Goal: Find specific page/section: Locate a particular part of the current website

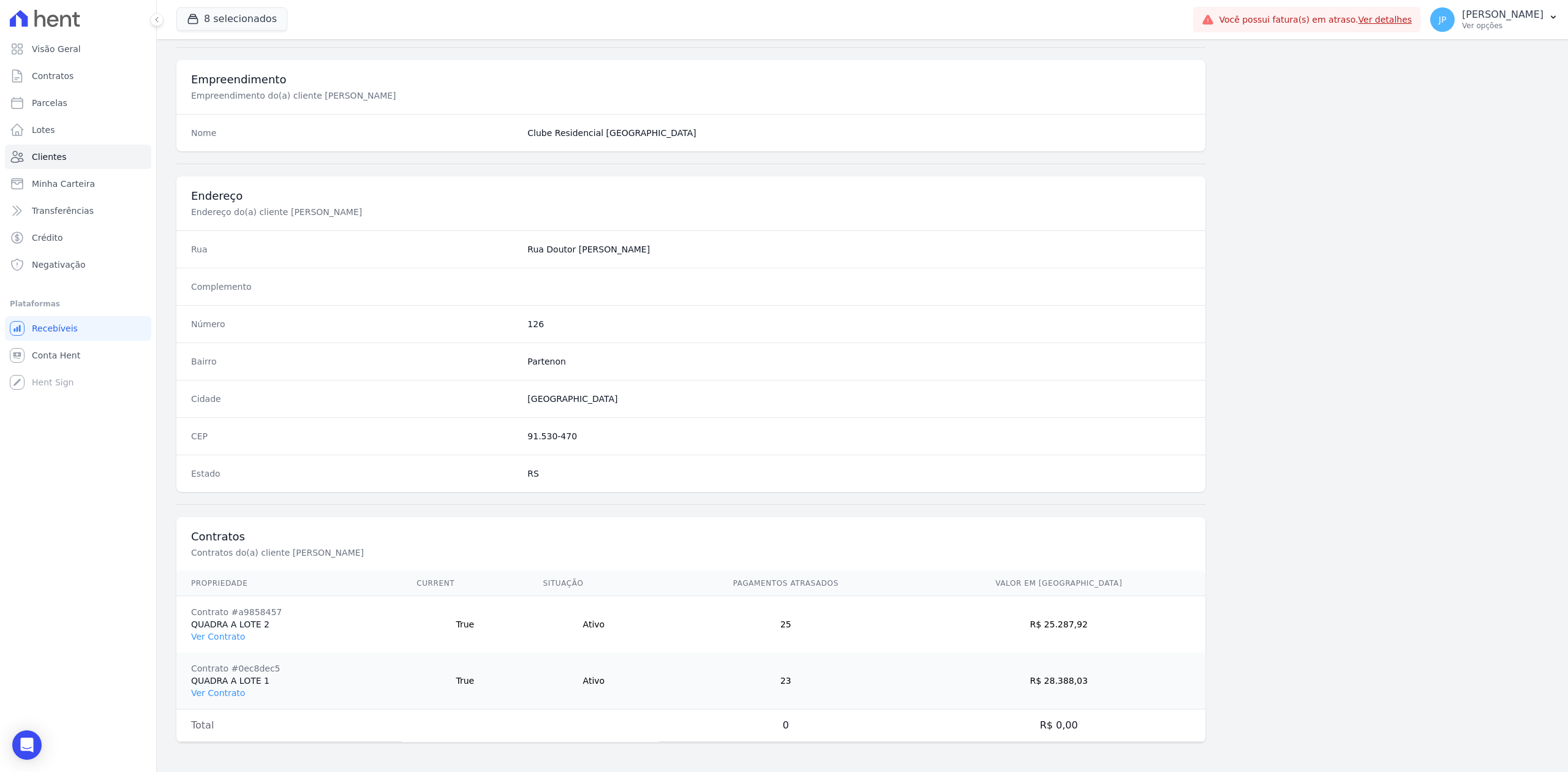
scroll to position [437, 0]
click at [59, 165] on link "Clientes" at bounding box center [78, 157] width 147 height 25
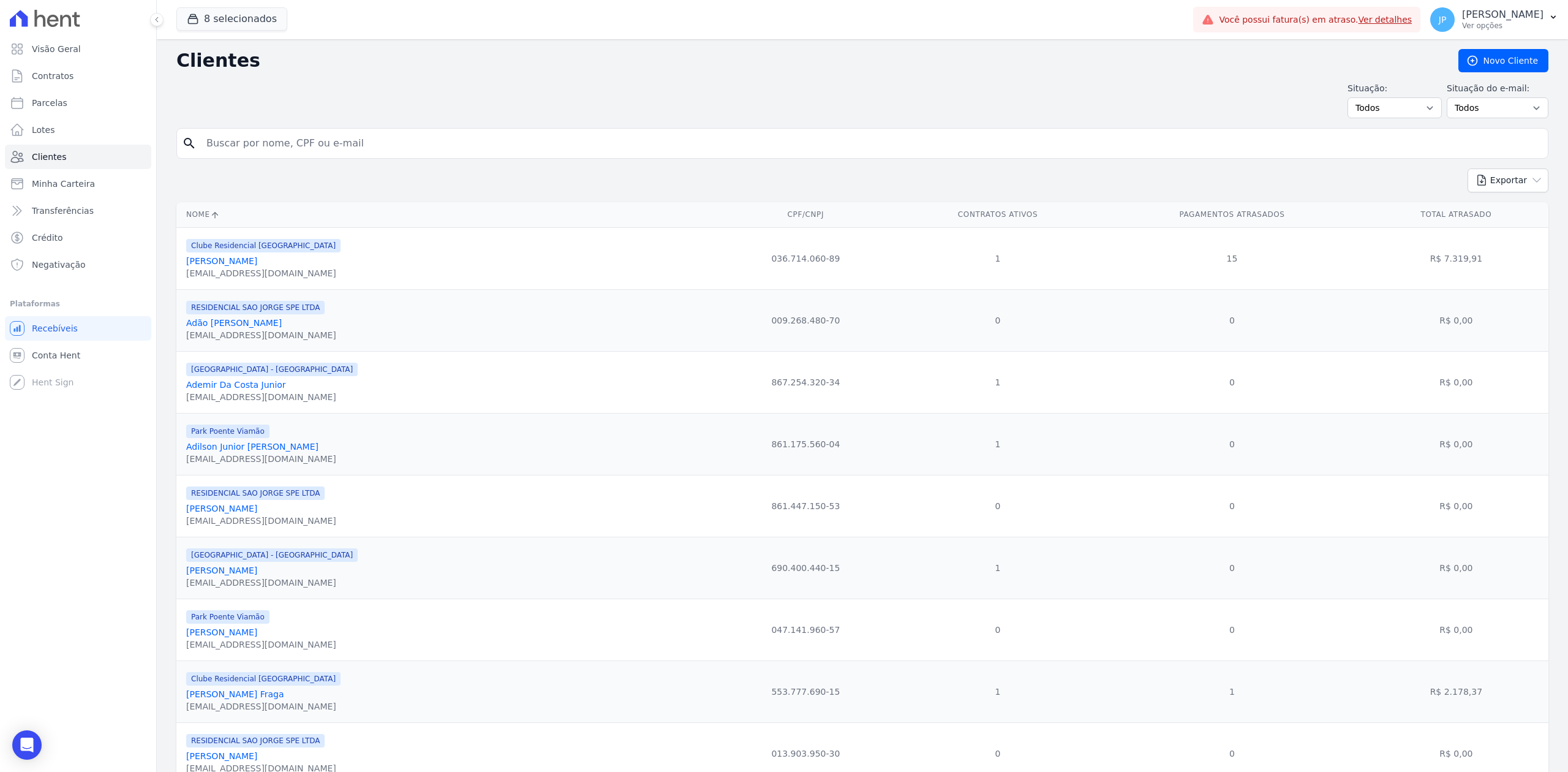
click at [319, 153] on input "search" at bounding box center [871, 143] width 1343 height 25
type input "[PERSON_NAME]"
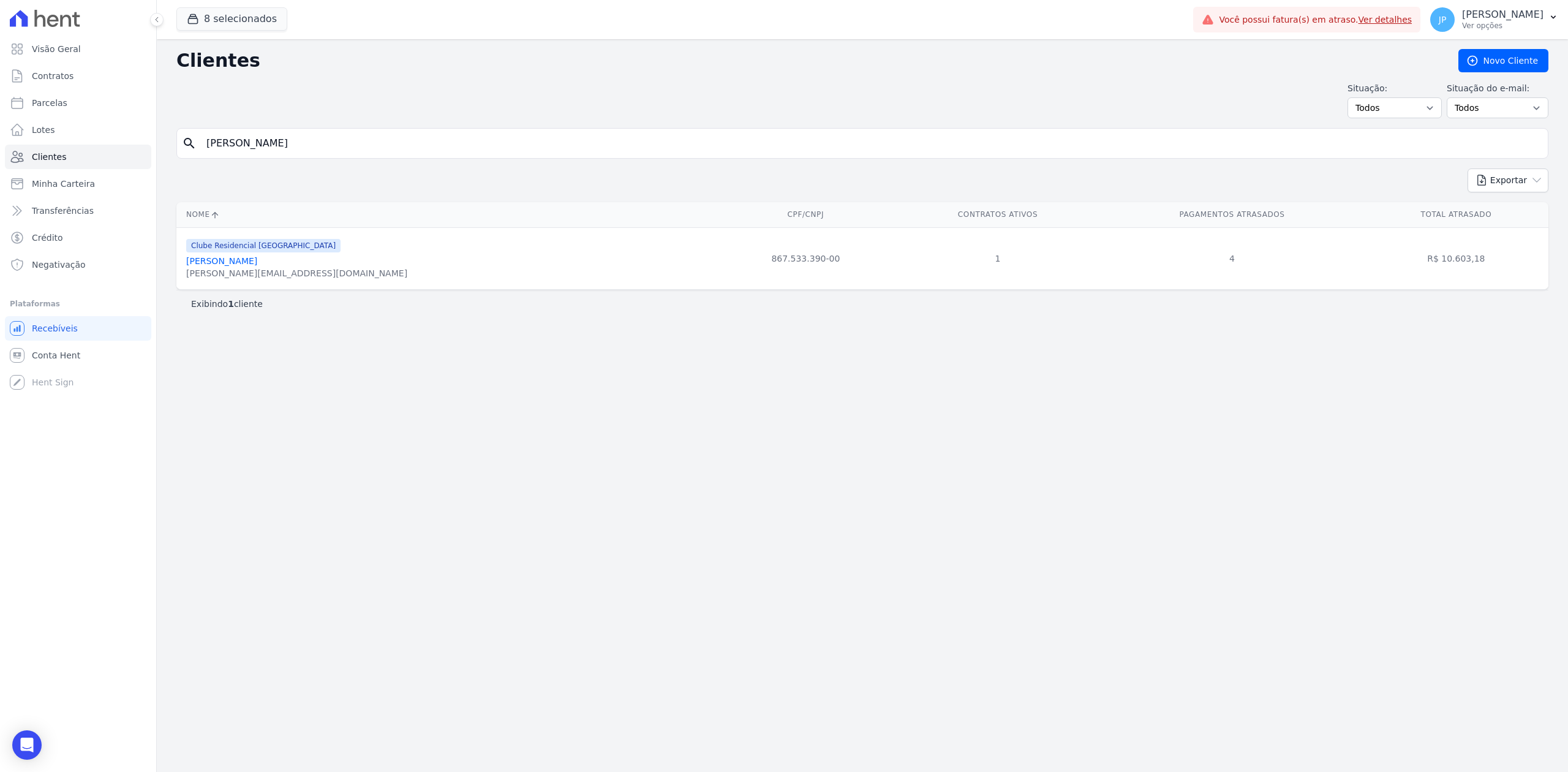
click at [231, 263] on link "[PERSON_NAME]" at bounding box center [221, 261] width 71 height 10
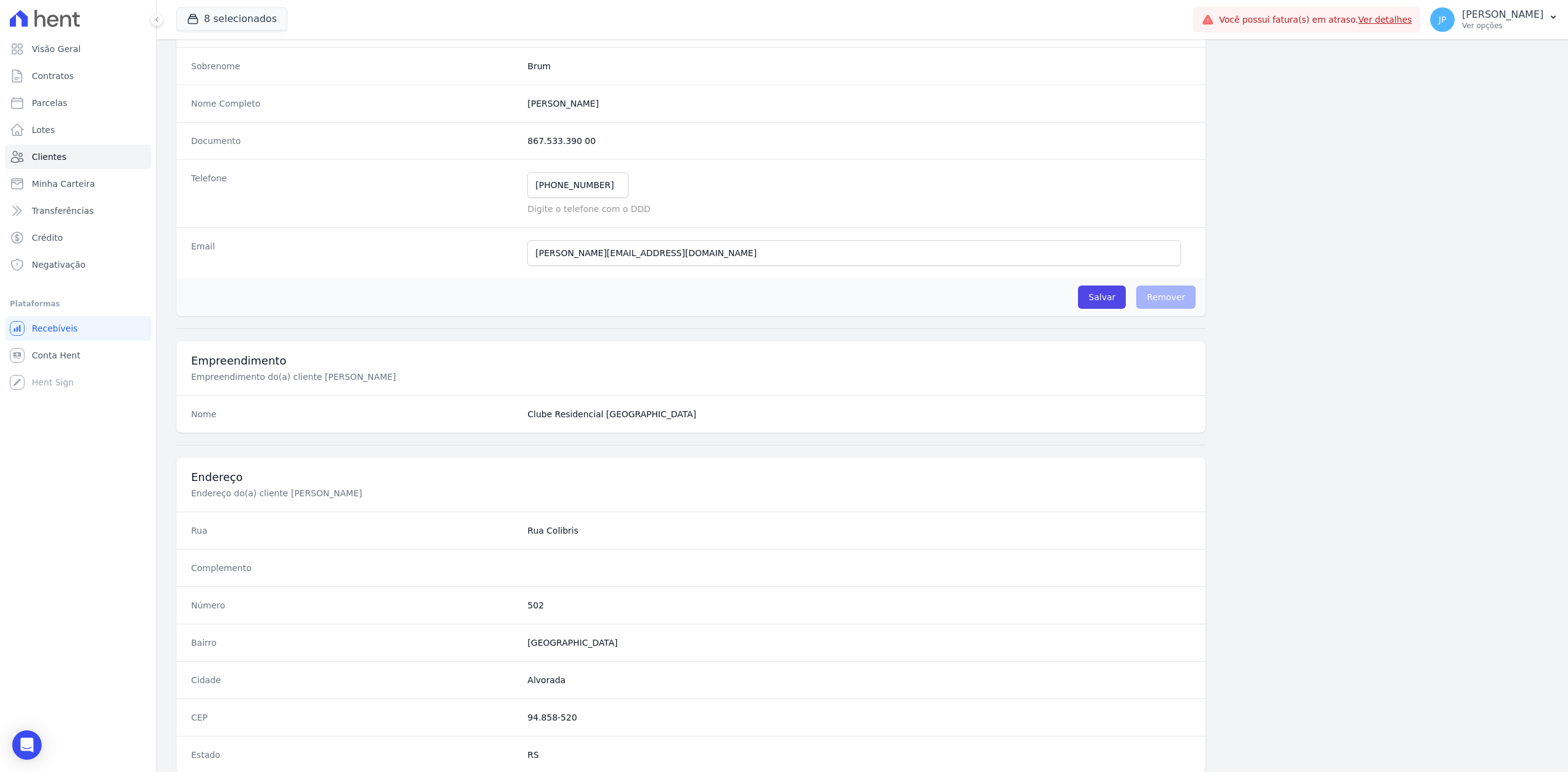
scroll to position [380, 0]
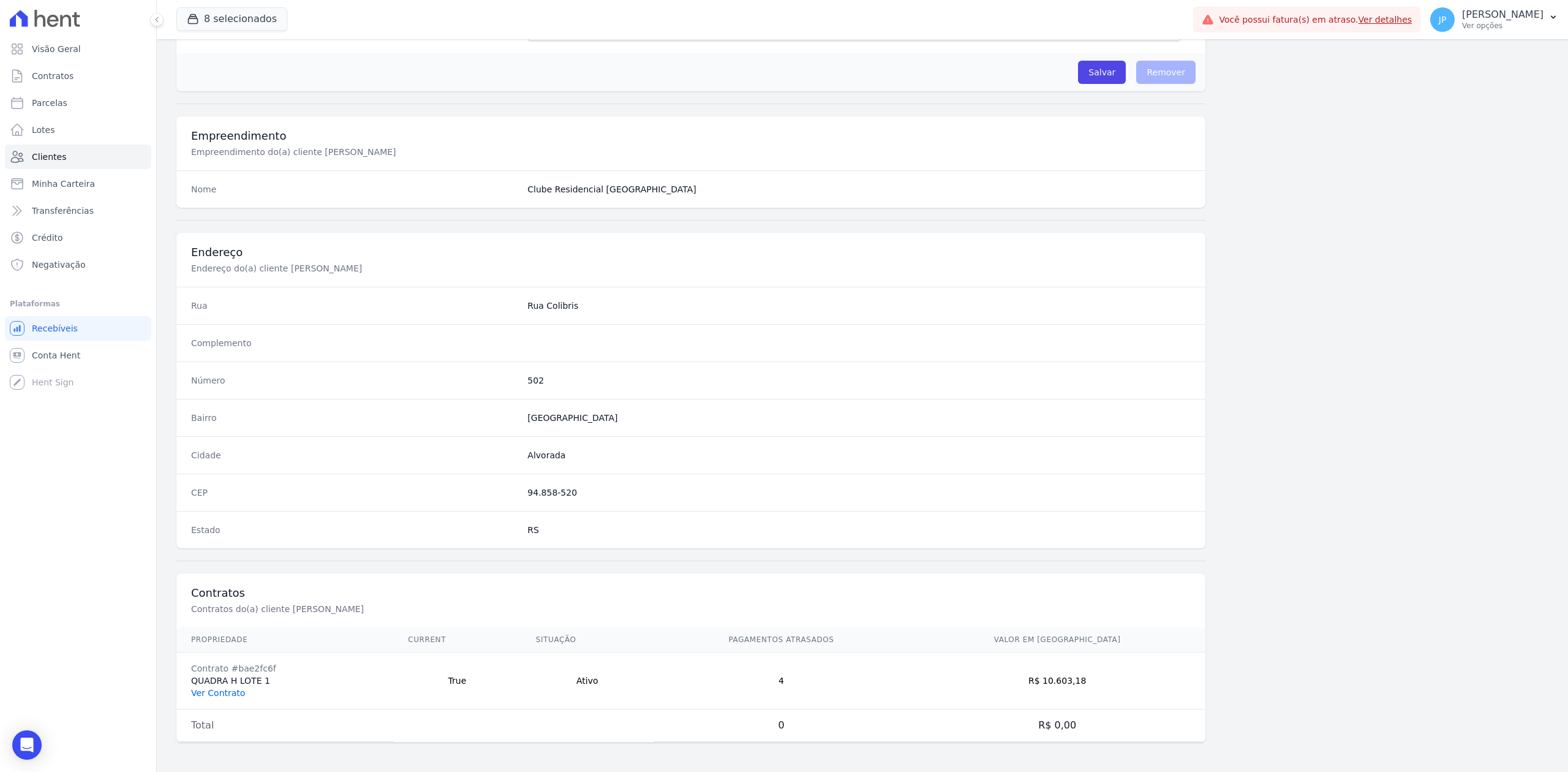
click at [230, 695] on link "Ver Contrato" at bounding box center [217, 693] width 54 height 10
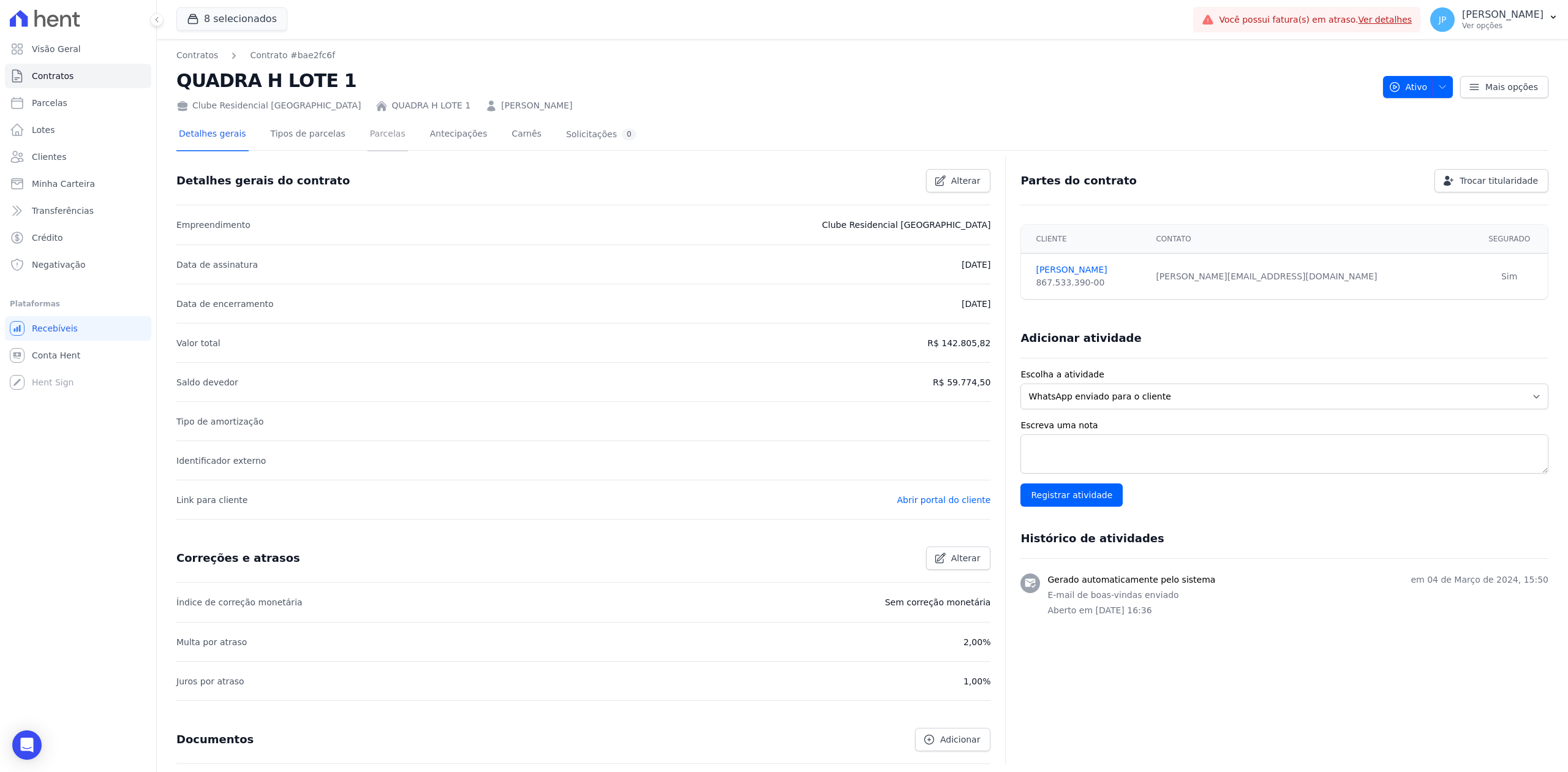
click at [367, 138] on link "Parcelas" at bounding box center [387, 134] width 40 height 32
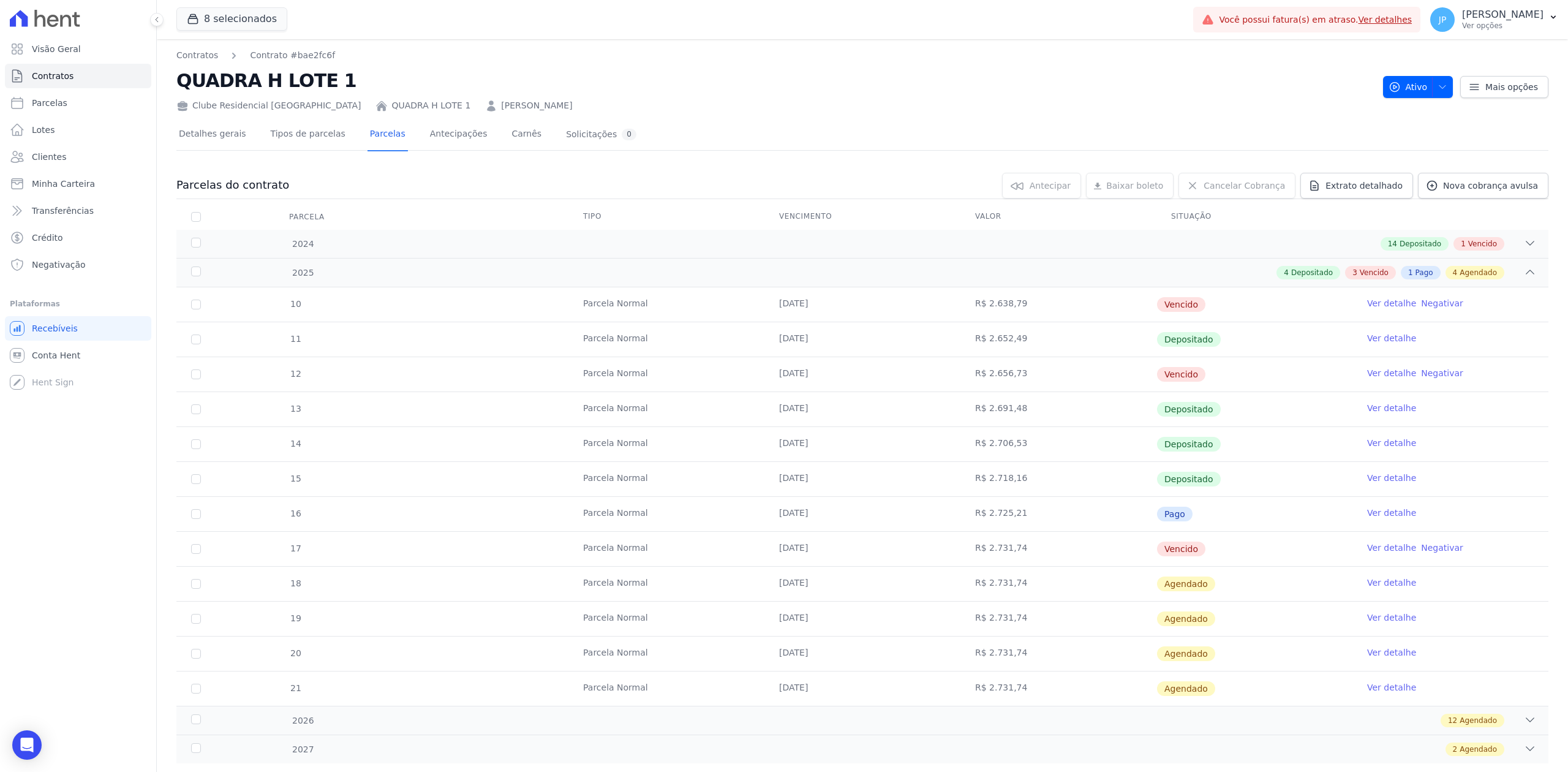
click at [781, 549] on link "Ver detalhe" at bounding box center [1392, 547] width 49 height 12
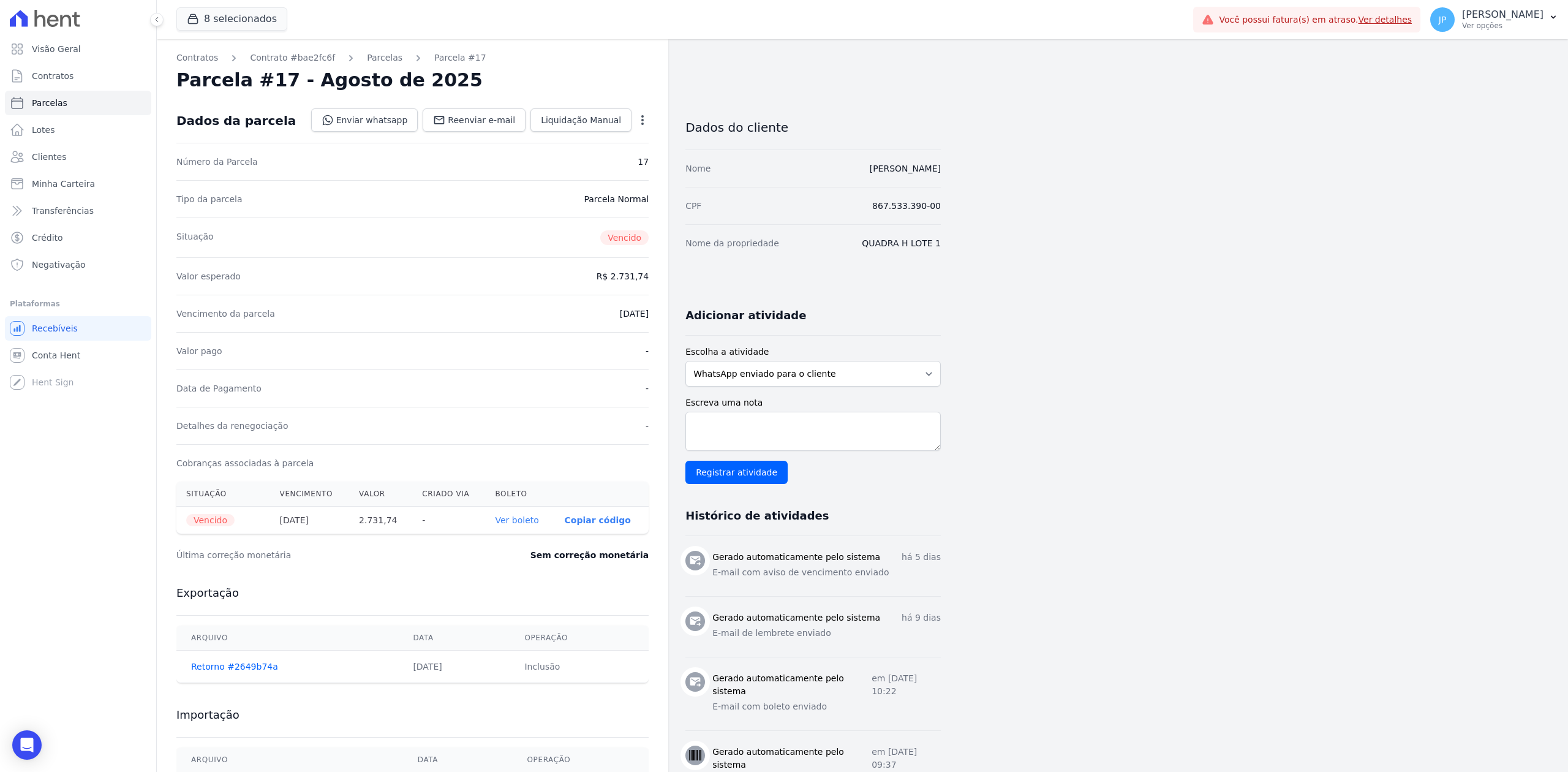
click at [511, 516] on link "Ver boleto" at bounding box center [517, 520] width 44 height 10
